Goal: Check status: Check status

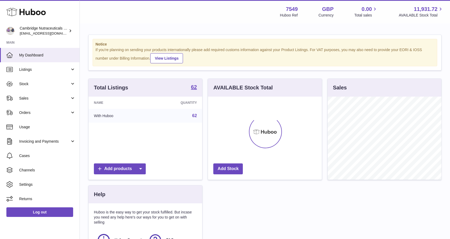
scroll to position [83, 114]
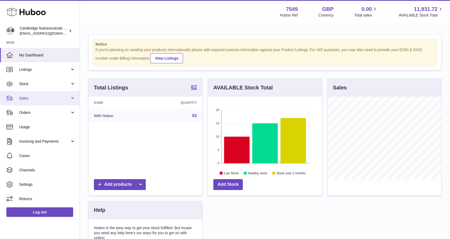
click at [44, 102] on link "Sales" at bounding box center [39, 98] width 79 height 14
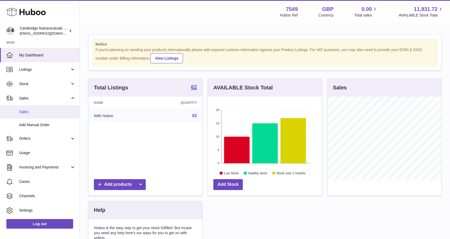
click at [43, 112] on span "Sales" at bounding box center [47, 111] width 56 height 5
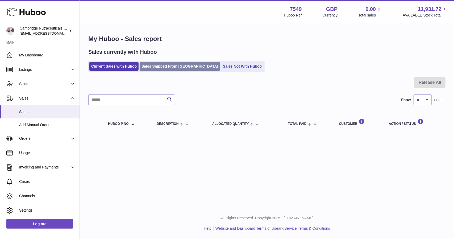
click at [162, 67] on link "Sales Shipped From Huboo" at bounding box center [180, 66] width 80 height 9
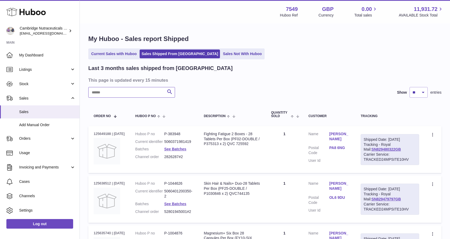
click at [106, 94] on input "text" at bounding box center [131, 92] width 87 height 11
paste input "*******"
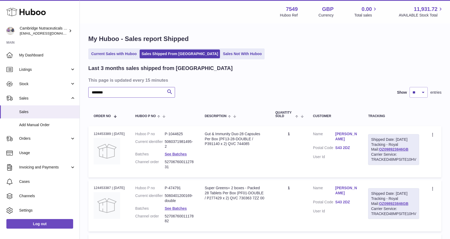
type input "*******"
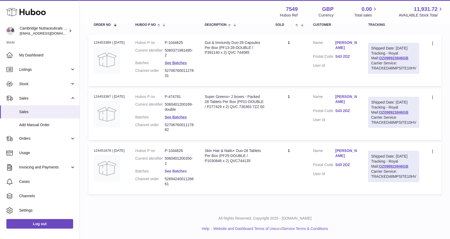
click at [178, 172] on link "See Batches" at bounding box center [176, 171] width 22 height 4
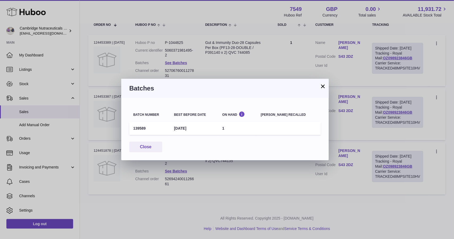
drag, startPoint x: 148, startPoint y: 129, endPoint x: 132, endPoint y: 127, distance: 16.6
click at [132, 127] on td "139589" at bounding box center [149, 128] width 41 height 13
copy td "139589"
click at [322, 85] on button "×" at bounding box center [322, 86] width 6 height 6
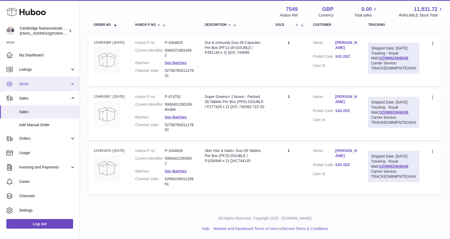
click at [43, 86] on span "Stock" at bounding box center [44, 83] width 51 height 5
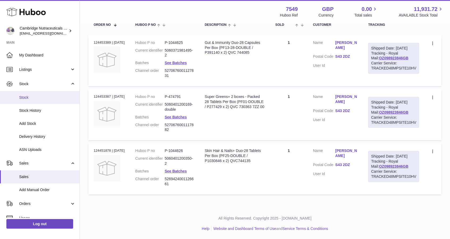
click at [45, 94] on link "Stock" at bounding box center [39, 97] width 79 height 13
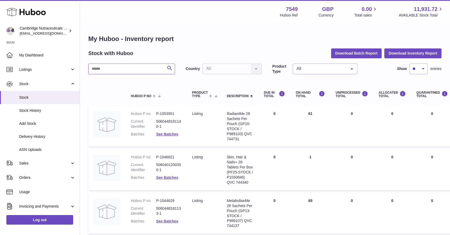
click at [129, 69] on input "text" at bounding box center [131, 69] width 87 height 11
paste input "******"
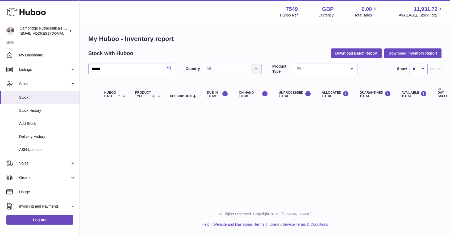
click at [169, 68] on icon "submit" at bounding box center [169, 68] width 6 height 7
drag, startPoint x: 111, startPoint y: 68, endPoint x: 69, endPoint y: 66, distance: 41.8
click at [69, 66] on div "Huboo Cambridge Nutraceuticals Ltd qvc@camnutra.com Main My Dashboard Listings …" at bounding box center [225, 117] width 450 height 235
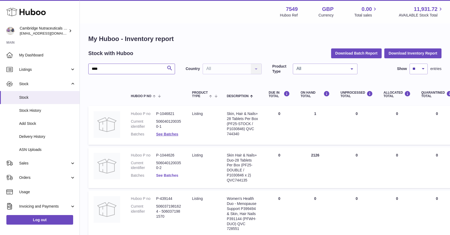
type input "****"
drag, startPoint x: 172, startPoint y: 176, endPoint x: 172, endPoint y: 133, distance: 43.3
click at [172, 133] on link "See Batches" at bounding box center [167, 134] width 22 height 4
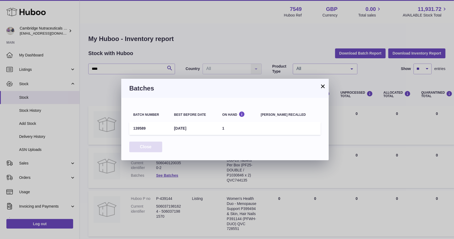
drag, startPoint x: 148, startPoint y: 150, endPoint x: 138, endPoint y: 149, distance: 10.2
click at [138, 149] on button "Close" at bounding box center [145, 146] width 33 height 11
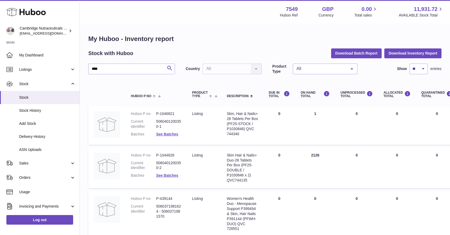
click at [161, 180] on dl "Huboo P no P-1044626 Current identifier 5060401200350-2 Batches See Batches" at bounding box center [156, 167] width 51 height 28
click at [163, 177] on link "See Batches" at bounding box center [167, 175] width 22 height 4
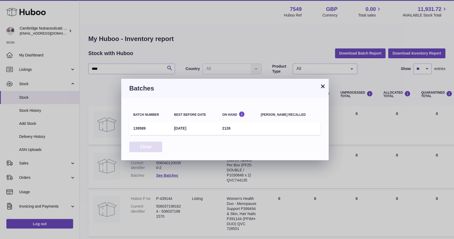
click at [150, 146] on button "Close" at bounding box center [145, 146] width 33 height 11
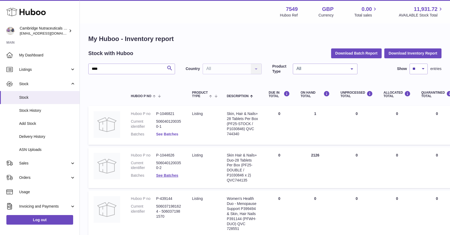
click at [172, 135] on link "See Batches" at bounding box center [167, 134] width 22 height 4
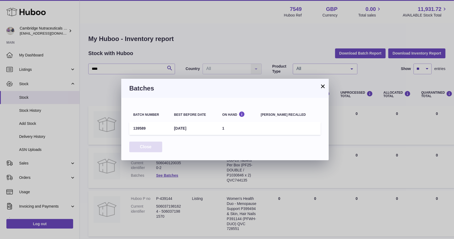
click at [144, 148] on button "Close" at bounding box center [145, 146] width 33 height 11
